Goal: Information Seeking & Learning: Find specific fact

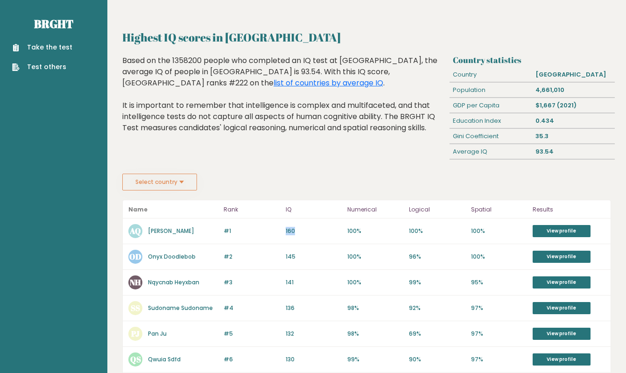
drag, startPoint x: 301, startPoint y: 233, endPoint x: 244, endPoint y: 233, distance: 56.9
click at [243, 233] on div "#1 AQ [PERSON_NAME] 160 #1 160 100% 100% 100% View profile" at bounding box center [367, 231] width 488 height 26
click at [257, 233] on p "#1" at bounding box center [251, 231] width 56 height 8
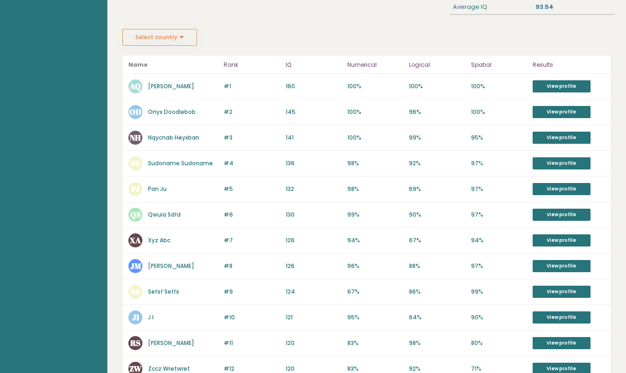
scroll to position [235, 0]
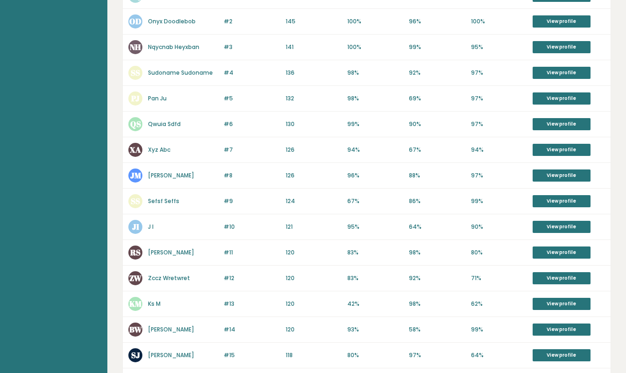
click at [289, 275] on p "120" at bounding box center [314, 278] width 56 height 8
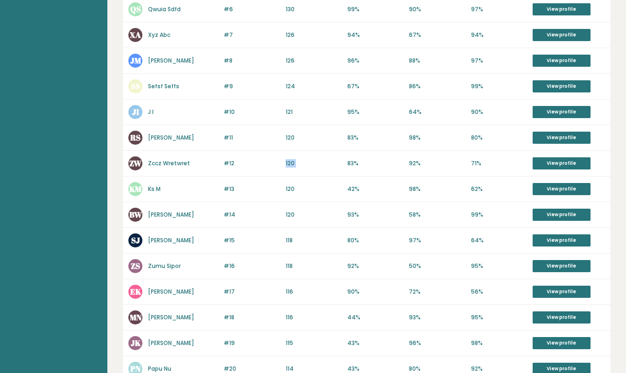
scroll to position [407, 0]
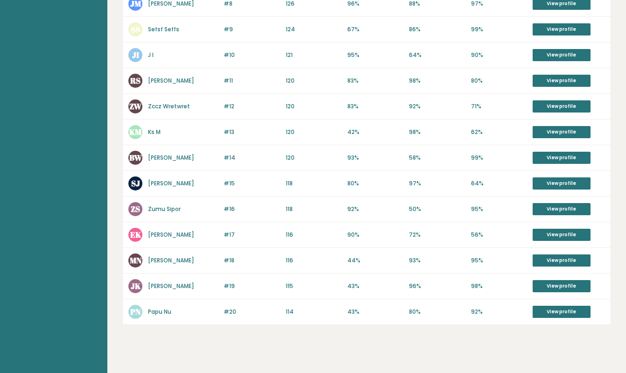
click at [288, 208] on p "118" at bounding box center [314, 209] width 56 height 8
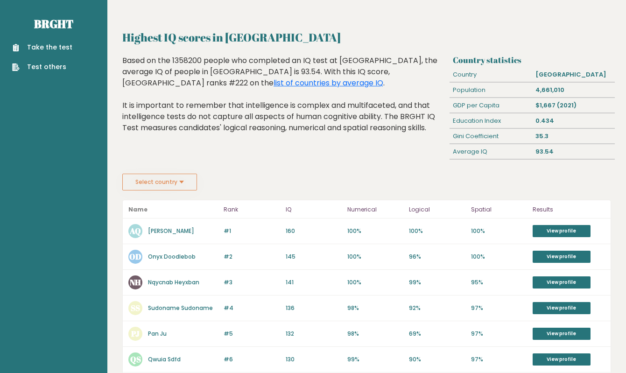
scroll to position [0, 0]
click at [252, 115] on div "Based on the 1358200 people who completed an IQ test at [GEOGRAPHIC_DATA], the …" at bounding box center [283, 101] width 323 height 92
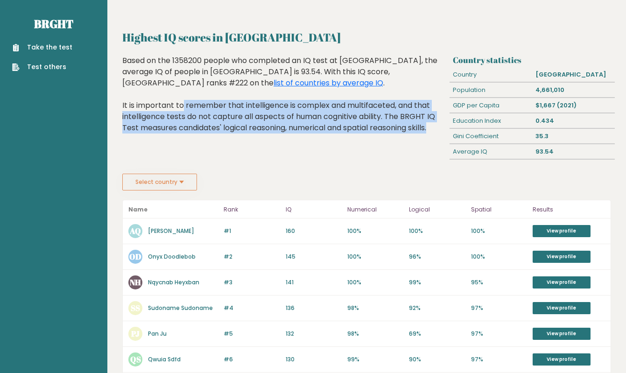
click at [252, 115] on div "Based on the 1358200 people who completed an IQ test at [GEOGRAPHIC_DATA], the …" at bounding box center [283, 101] width 323 height 92
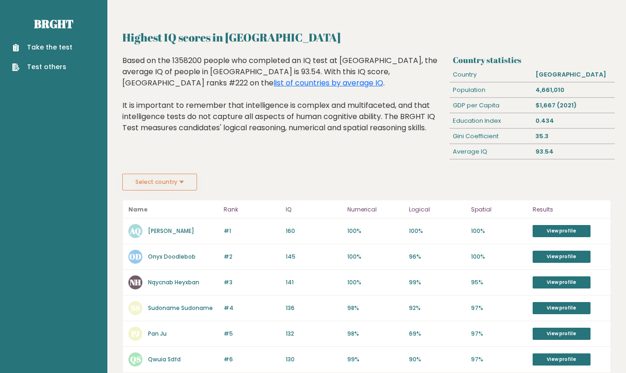
click at [256, 112] on div "Based on the 1358200 people who completed an IQ test at [GEOGRAPHIC_DATA], the …" at bounding box center [283, 101] width 323 height 92
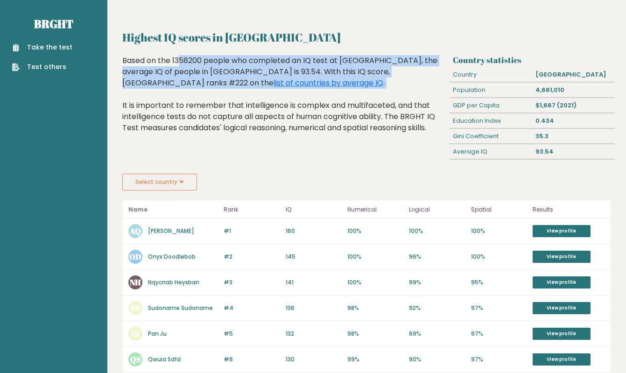
drag, startPoint x: 237, startPoint y: 97, endPoint x: 220, endPoint y: 50, distance: 50.0
click at [220, 50] on div "Highest IQ scores in [GEOGRAPHIC_DATA] Country statistics Country [GEOGRAPHIC_D…" at bounding box center [366, 380] width 488 height 703
click at [224, 69] on div "Based on the 1358200 people who completed an IQ test at [GEOGRAPHIC_DATA], the …" at bounding box center [283, 101] width 323 height 92
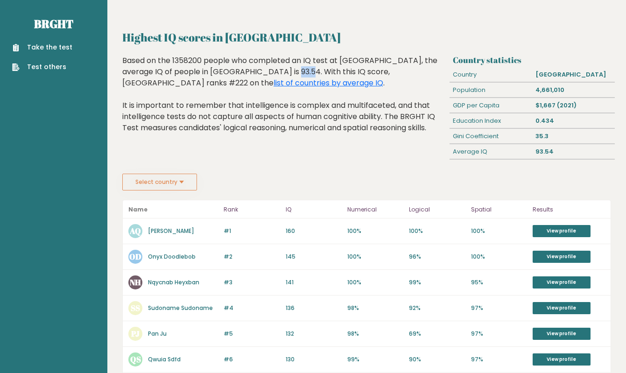
click at [224, 69] on div "Based on the 1358200 people who completed an IQ test at [GEOGRAPHIC_DATA], the …" at bounding box center [283, 101] width 323 height 92
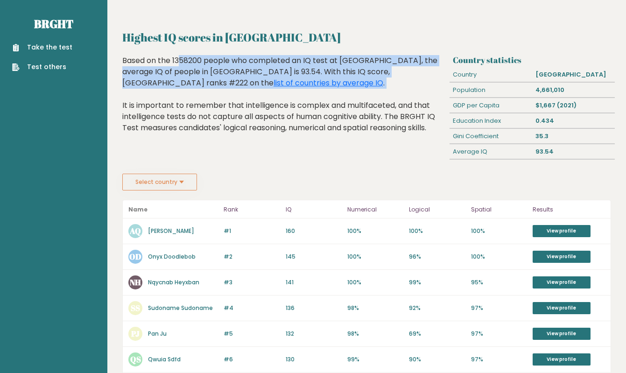
click at [224, 69] on div "Based on the 1358200 people who completed an IQ test at [GEOGRAPHIC_DATA], the …" at bounding box center [283, 101] width 323 height 92
click at [187, 56] on div "Based on the 1358200 people who completed an IQ test at [GEOGRAPHIC_DATA], the …" at bounding box center [283, 101] width 323 height 92
